Goal: Transaction & Acquisition: Purchase product/service

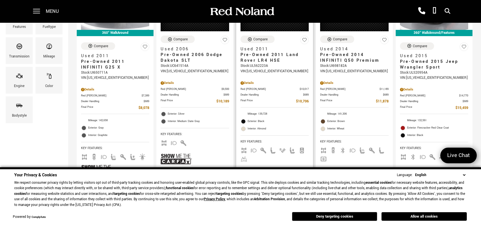
scroll to position [142, 0]
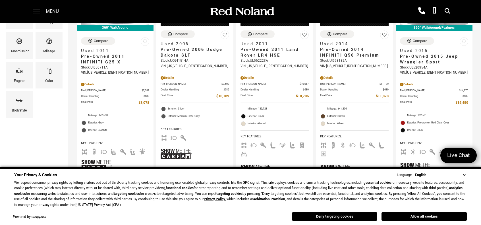
drag, startPoint x: 413, startPoint y: 214, endPoint x: 411, endPoint y: 217, distance: 3.1
click at [413, 214] on button "Allow all cookies" at bounding box center [423, 216] width 85 height 9
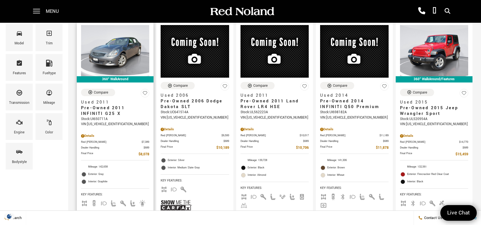
scroll to position [0, 0]
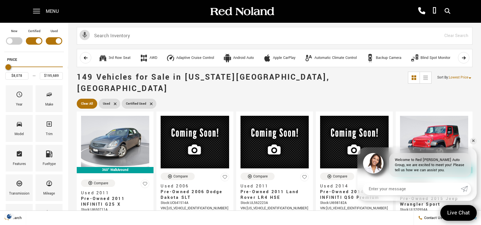
click at [22, 41] on div "Filter by Vehicle Type" at bounding box center [14, 40] width 16 height 7
click at [42, 39] on div "Filter by Vehicle Type" at bounding box center [34, 40] width 16 height 7
click at [62, 39] on div "Filter by Vehicle Type" at bounding box center [54, 40] width 16 height 7
type input "$46,985"
type input "$178,745"
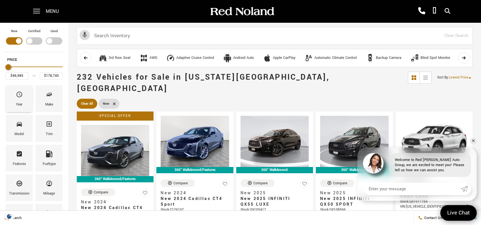
click at [22, 93] on icon "Year" at bounding box center [19, 95] width 6 height 6
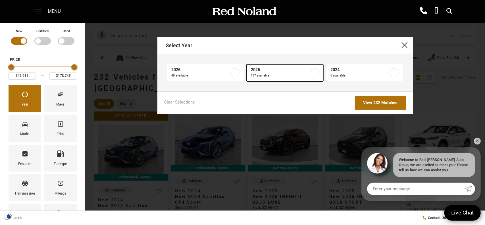
click at [287, 72] on span "2025" at bounding box center [280, 70] width 58 height 6
type input "$48,085"
checkbox input "true"
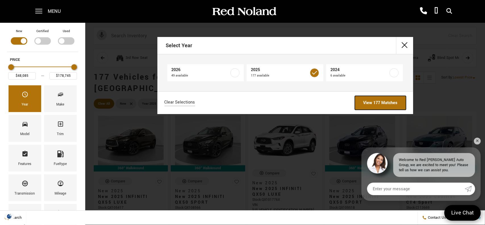
click at [365, 104] on link "View 177 Matches" at bounding box center [380, 103] width 51 height 14
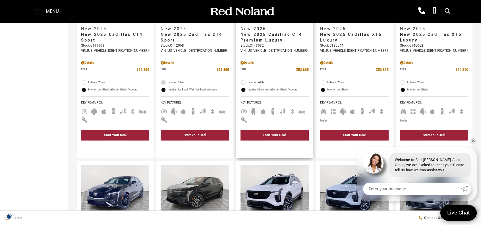
scroll to position [284, 0]
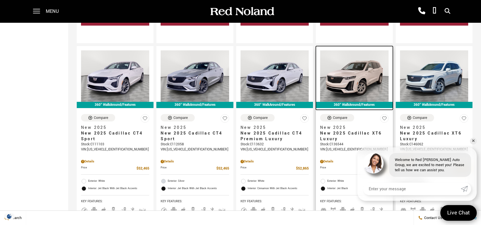
drag, startPoint x: 383, startPoint y: 83, endPoint x: 376, endPoint y: 81, distance: 7.4
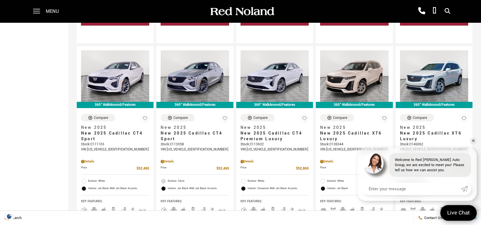
drag, startPoint x: 376, startPoint y: 81, endPoint x: 62, endPoint y: 134, distance: 318.3
click at [472, 142] on link "✕" at bounding box center [473, 141] width 7 height 7
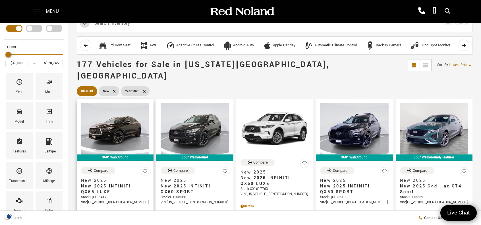
scroll to position [0, 0]
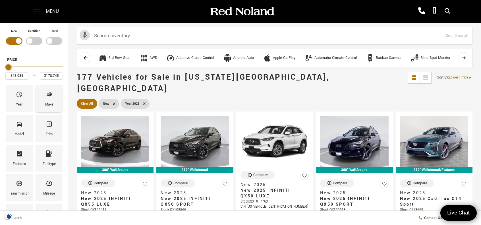
click at [53, 96] on icon "Make" at bounding box center [49, 94] width 7 height 7
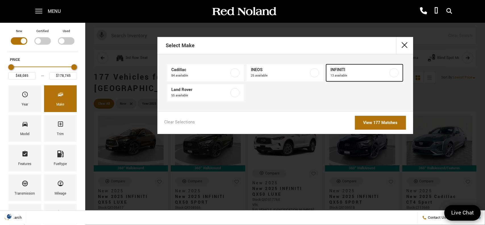
click at [345, 74] on span "13 available" at bounding box center [359, 76] width 58 height 6
type input "$90,345"
checkbox input "true"
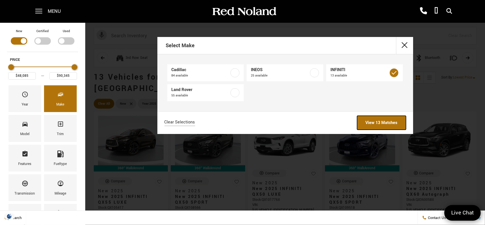
click at [383, 123] on link "View 13 Matches" at bounding box center [381, 123] width 49 height 14
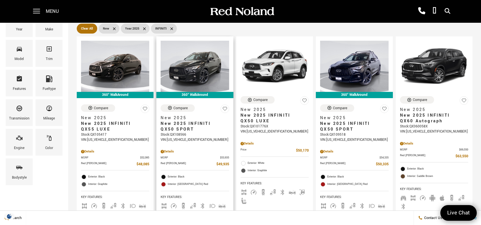
scroll to position [28, 0]
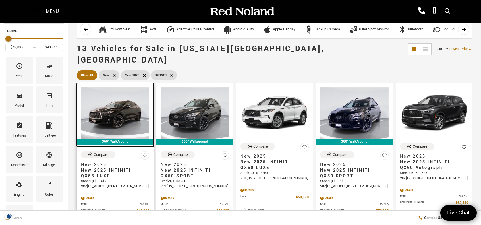
click at [136, 110] on img at bounding box center [115, 112] width 68 height 51
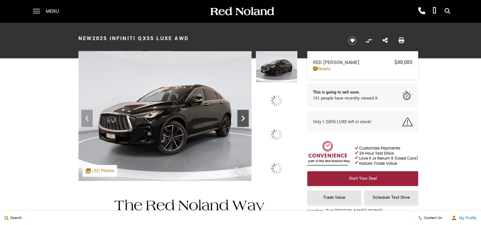
click at [249, 124] on icon at bounding box center [242, 118] width 11 height 11
